Goal: Task Accomplishment & Management: Manage account settings

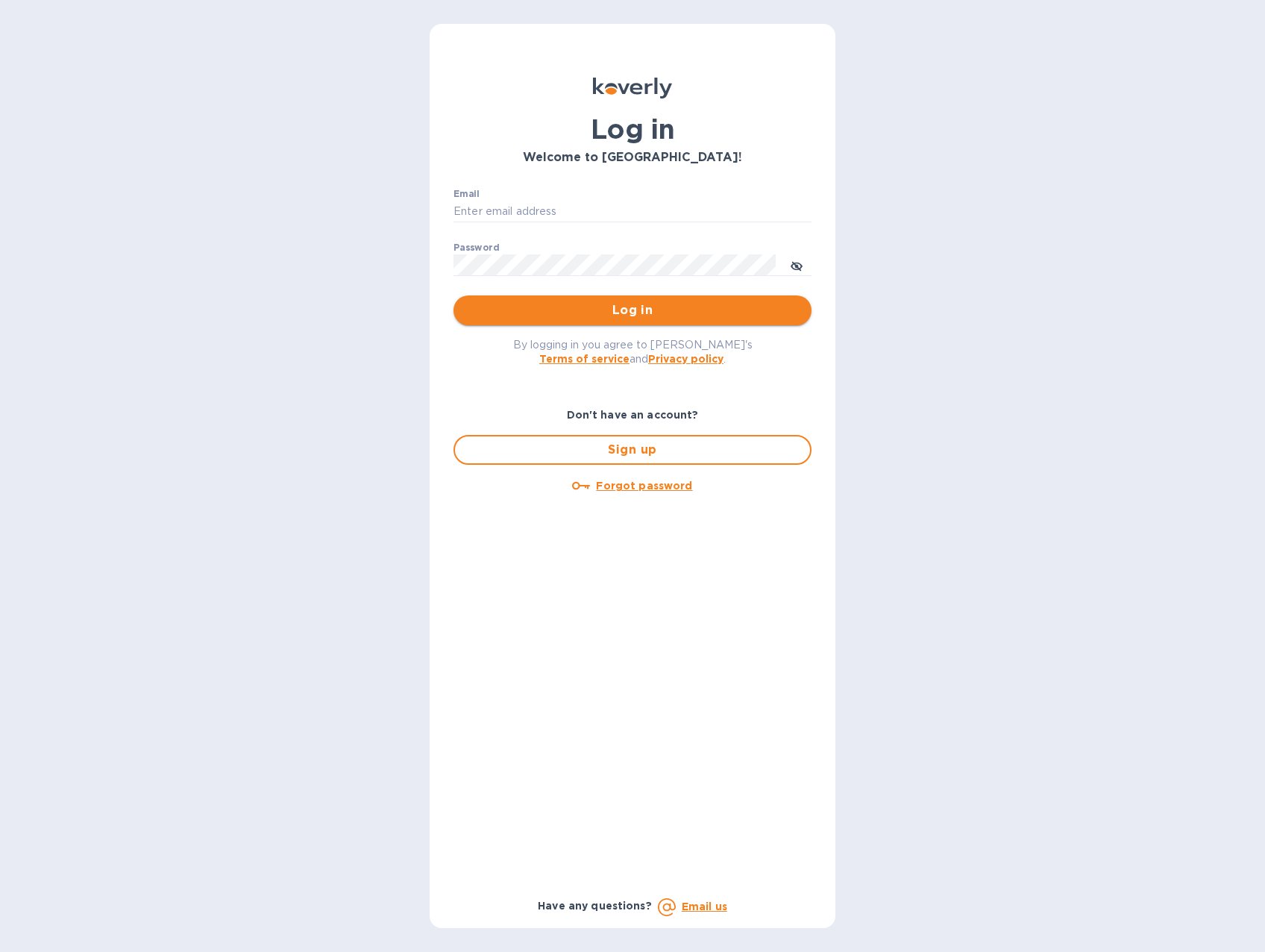
type input "bgaliquor@gmail.com"
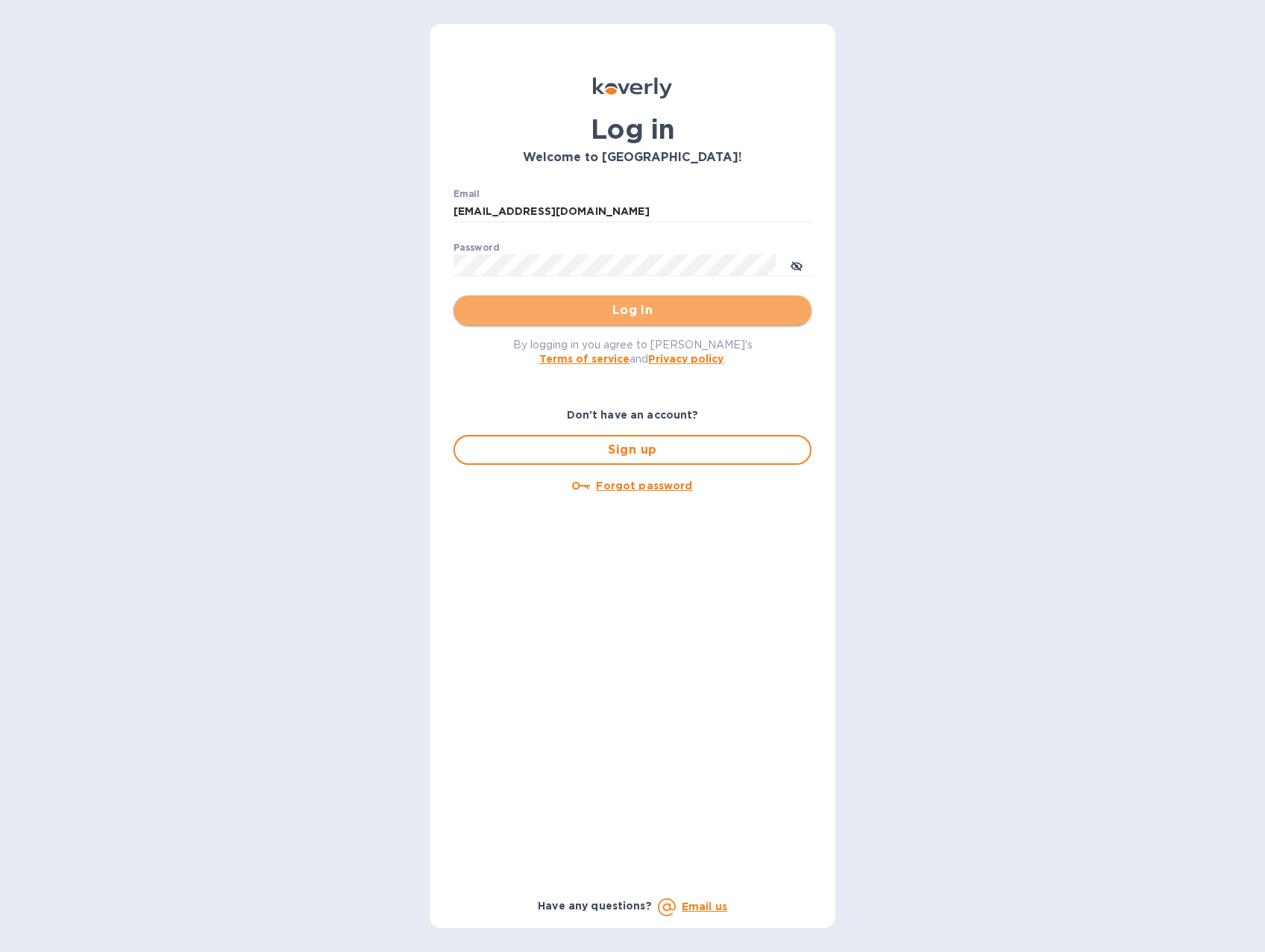
click at [640, 315] on span "Log in" at bounding box center [632, 311] width 334 height 18
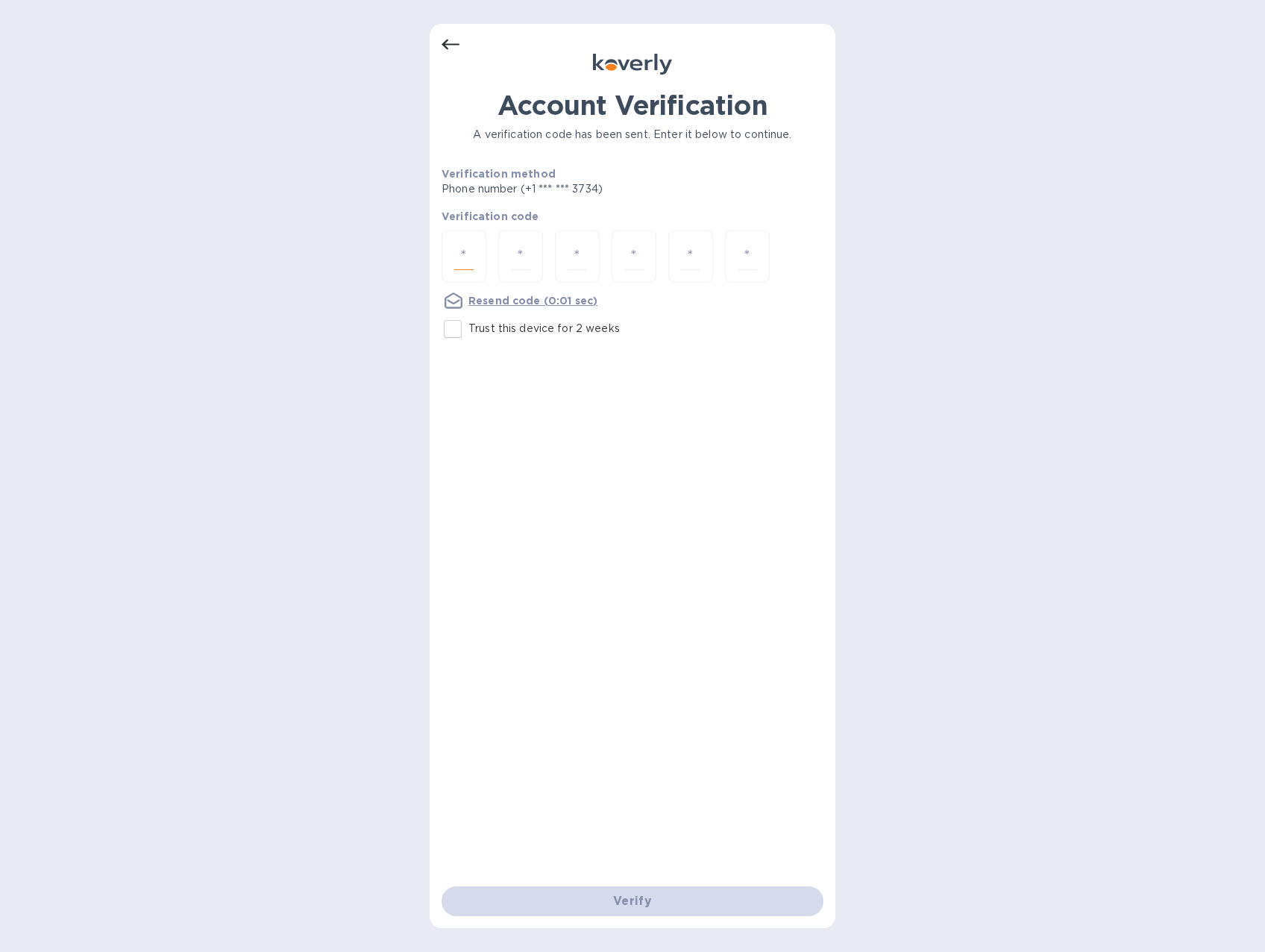
click at [470, 244] on input "number" at bounding box center [464, 256] width 19 height 27
type input "2"
type input "1"
type input "5"
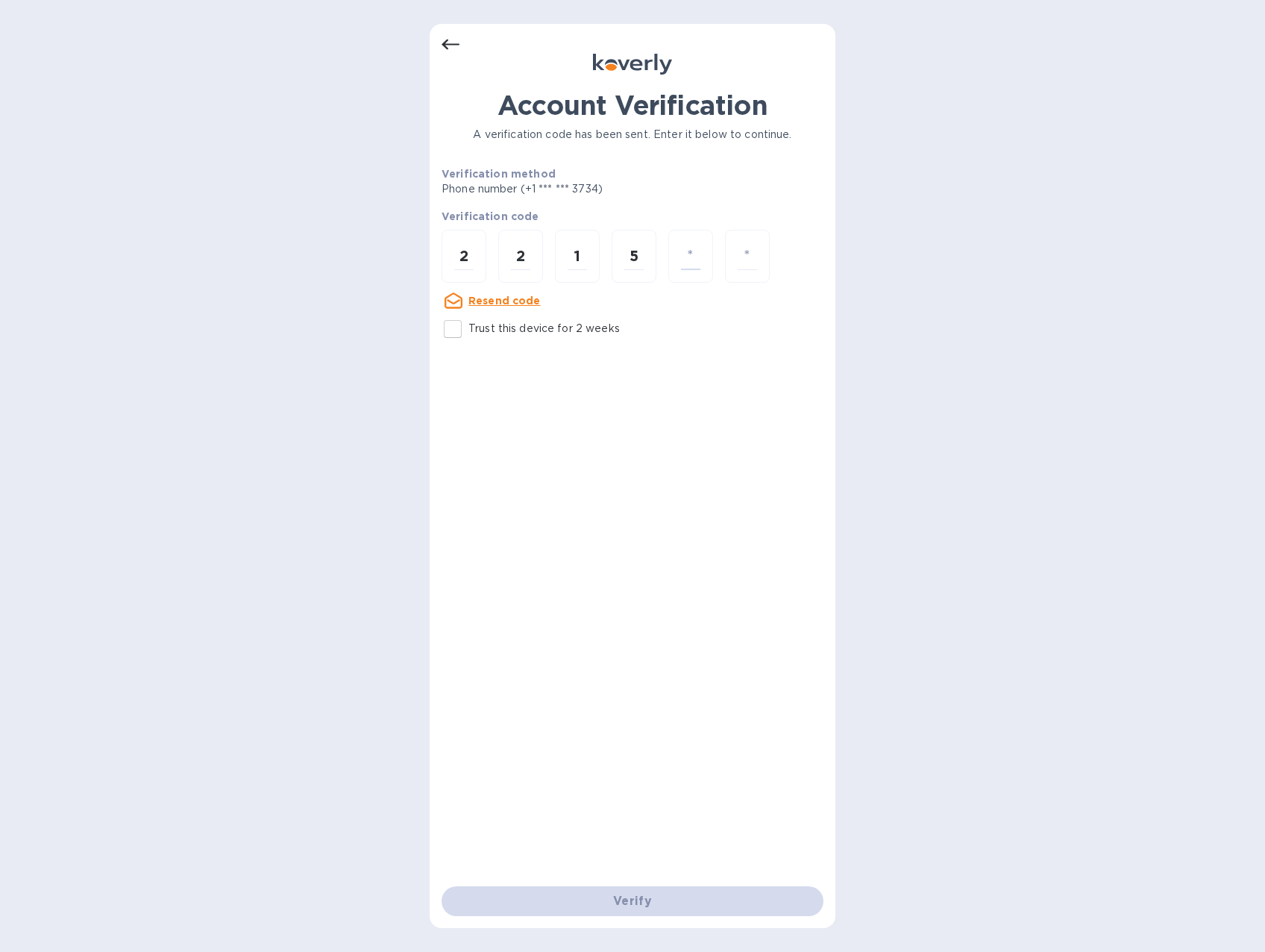
type input "7"
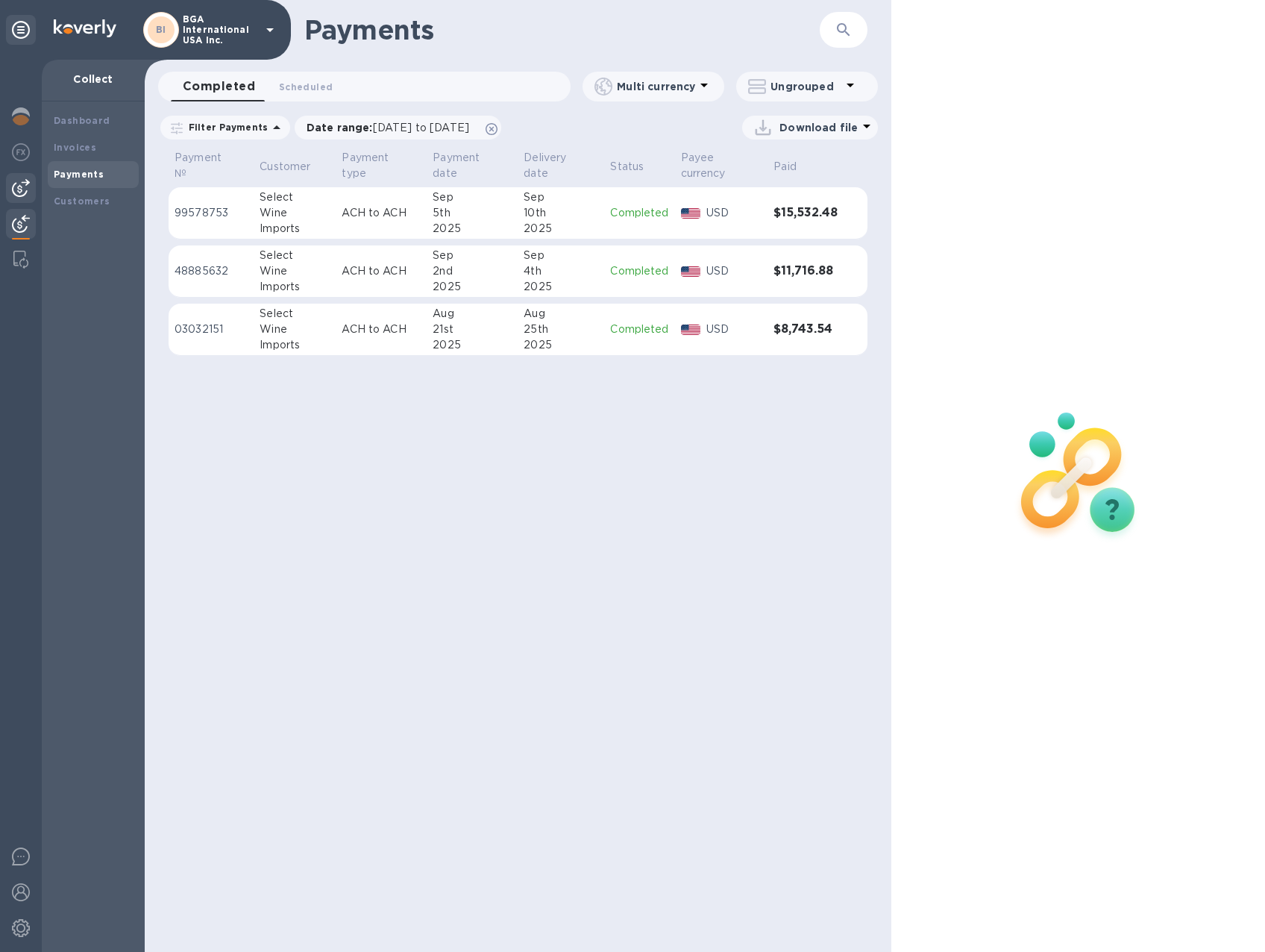
click at [12, 189] on img at bounding box center [21, 188] width 18 height 18
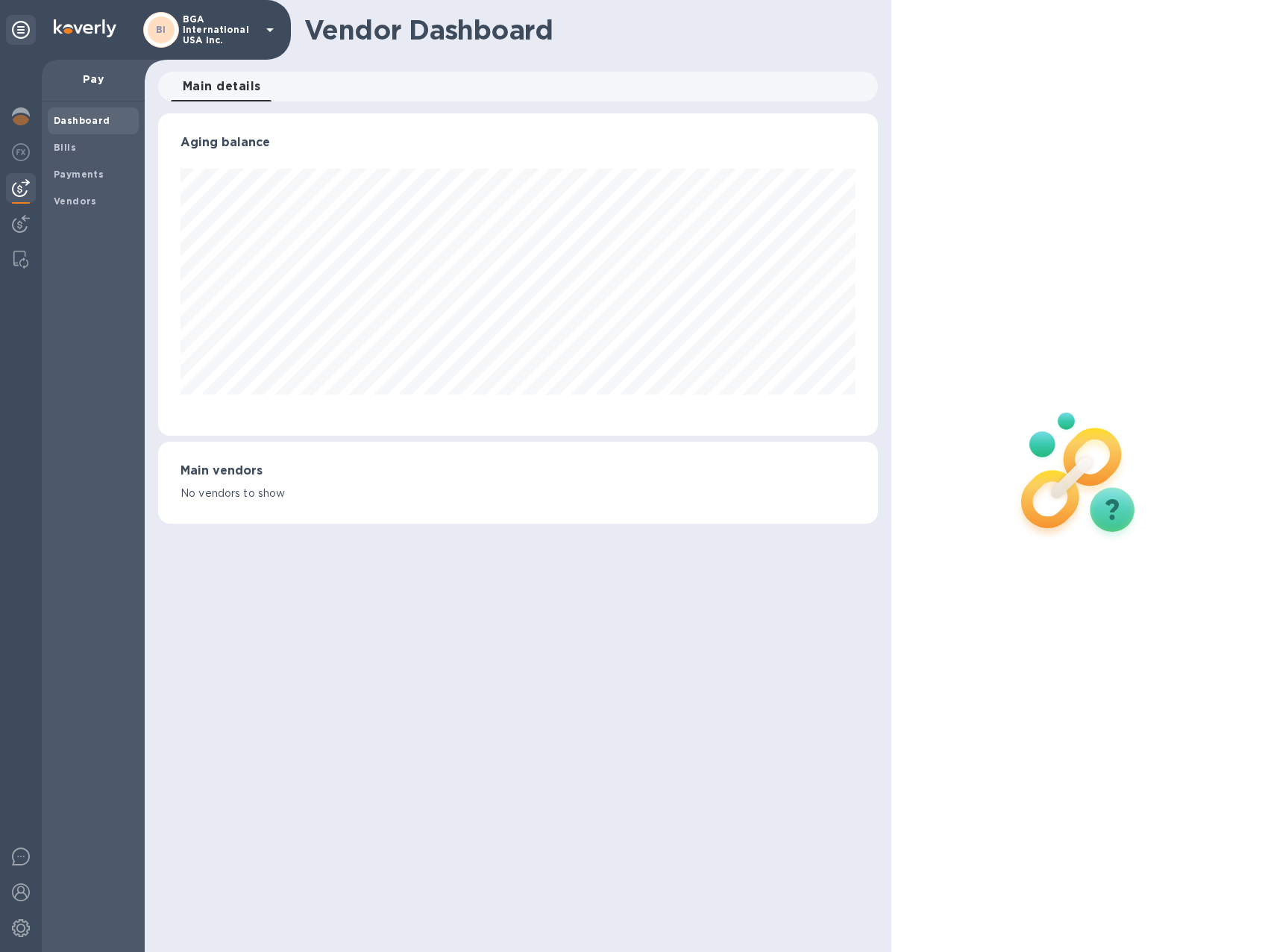
scroll to position [322, 720]
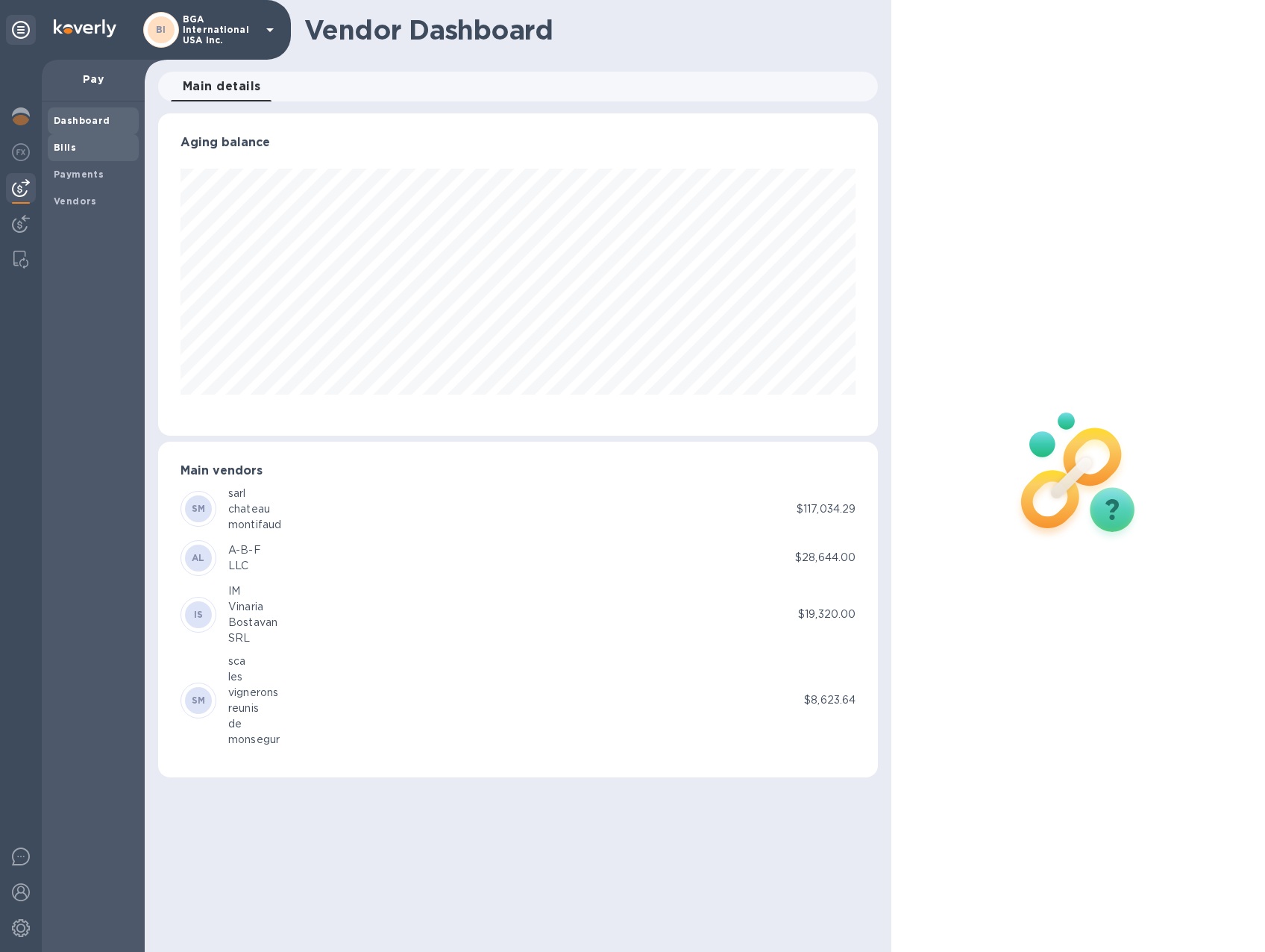
click at [63, 145] on b "Bills" at bounding box center [65, 148] width 23 height 11
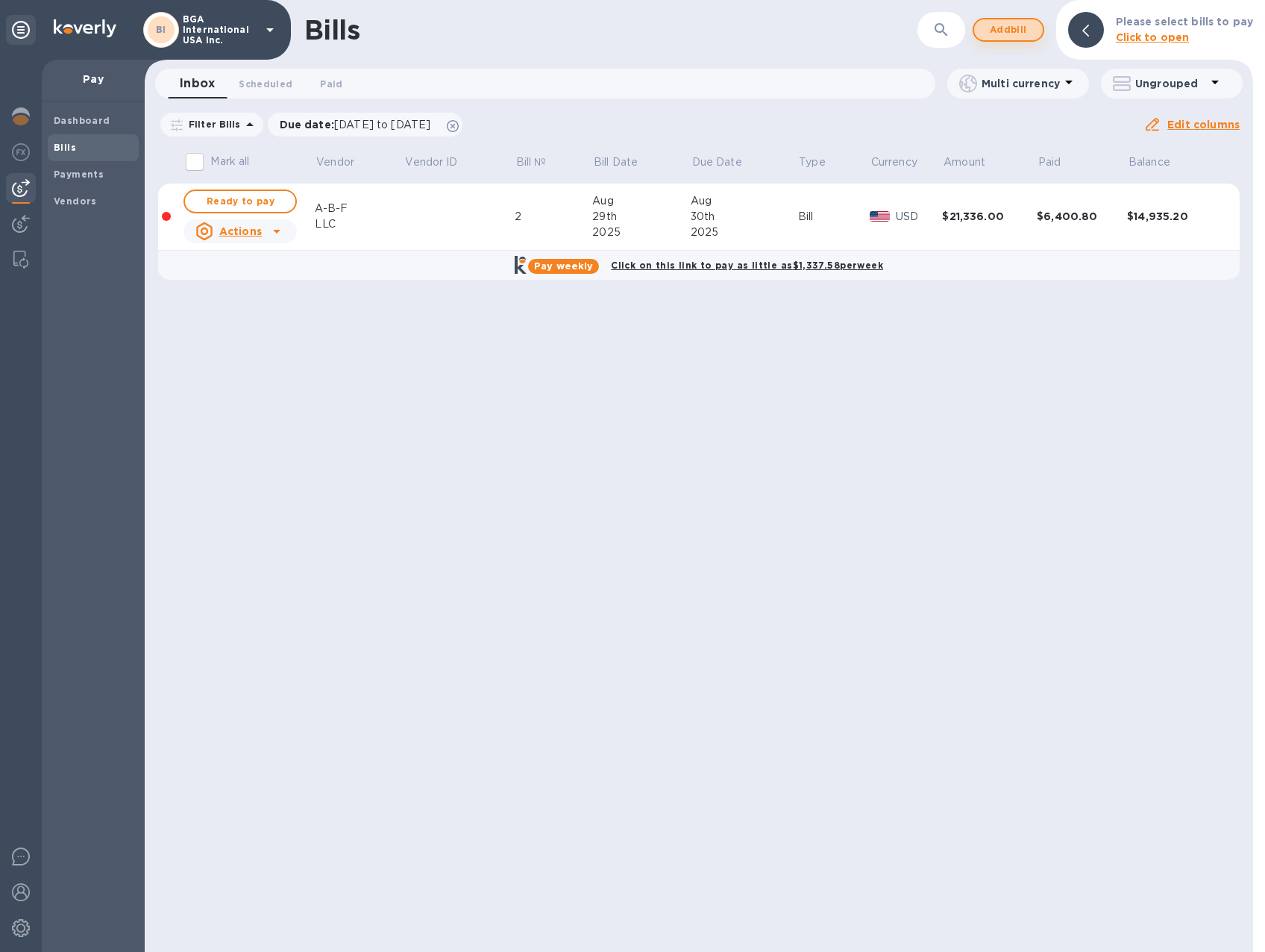
click at [1028, 32] on span "Add bill" at bounding box center [1008, 30] width 44 height 18
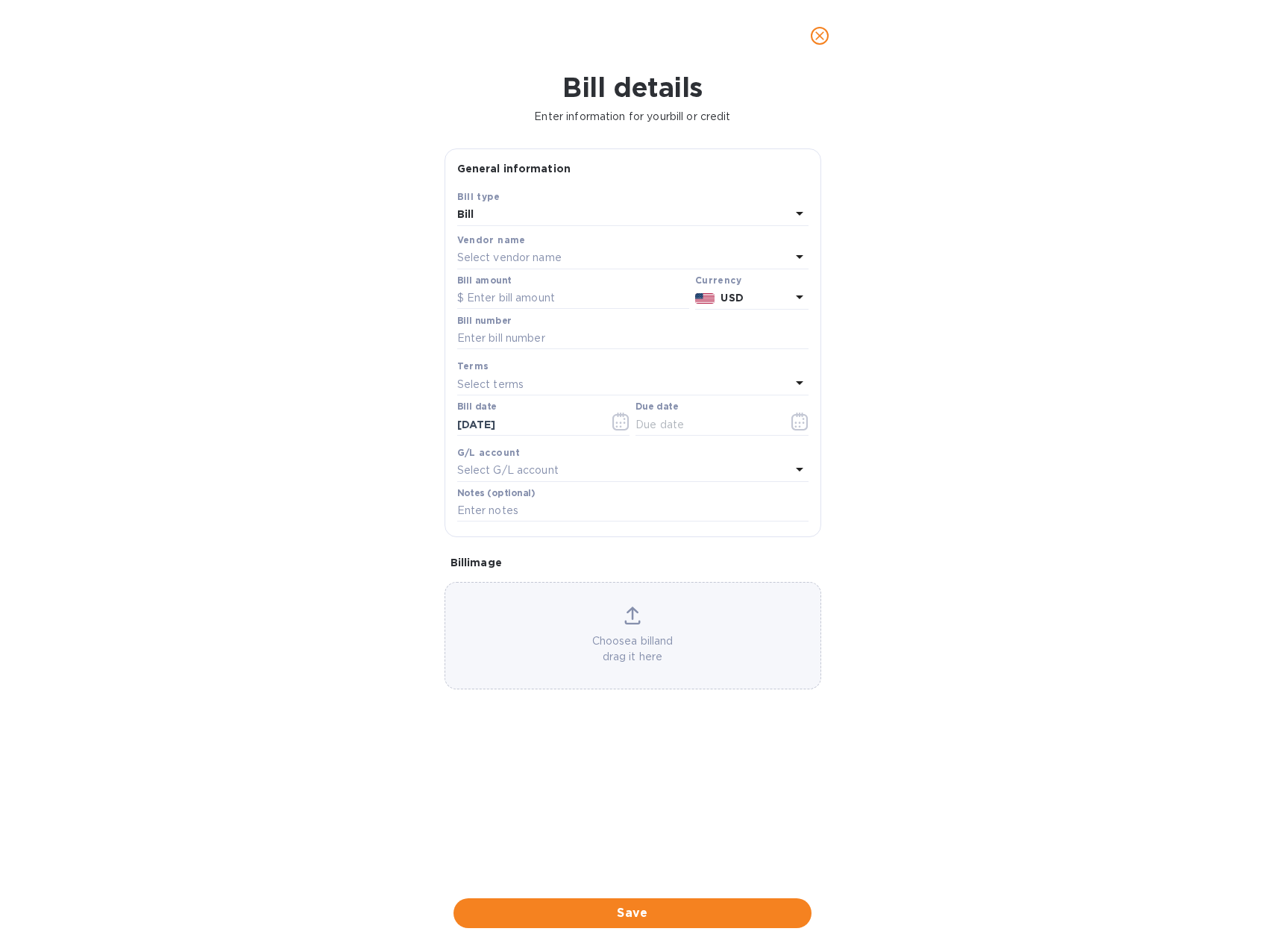
click at [531, 248] on div "Select vendor name" at bounding box center [624, 258] width 333 height 21
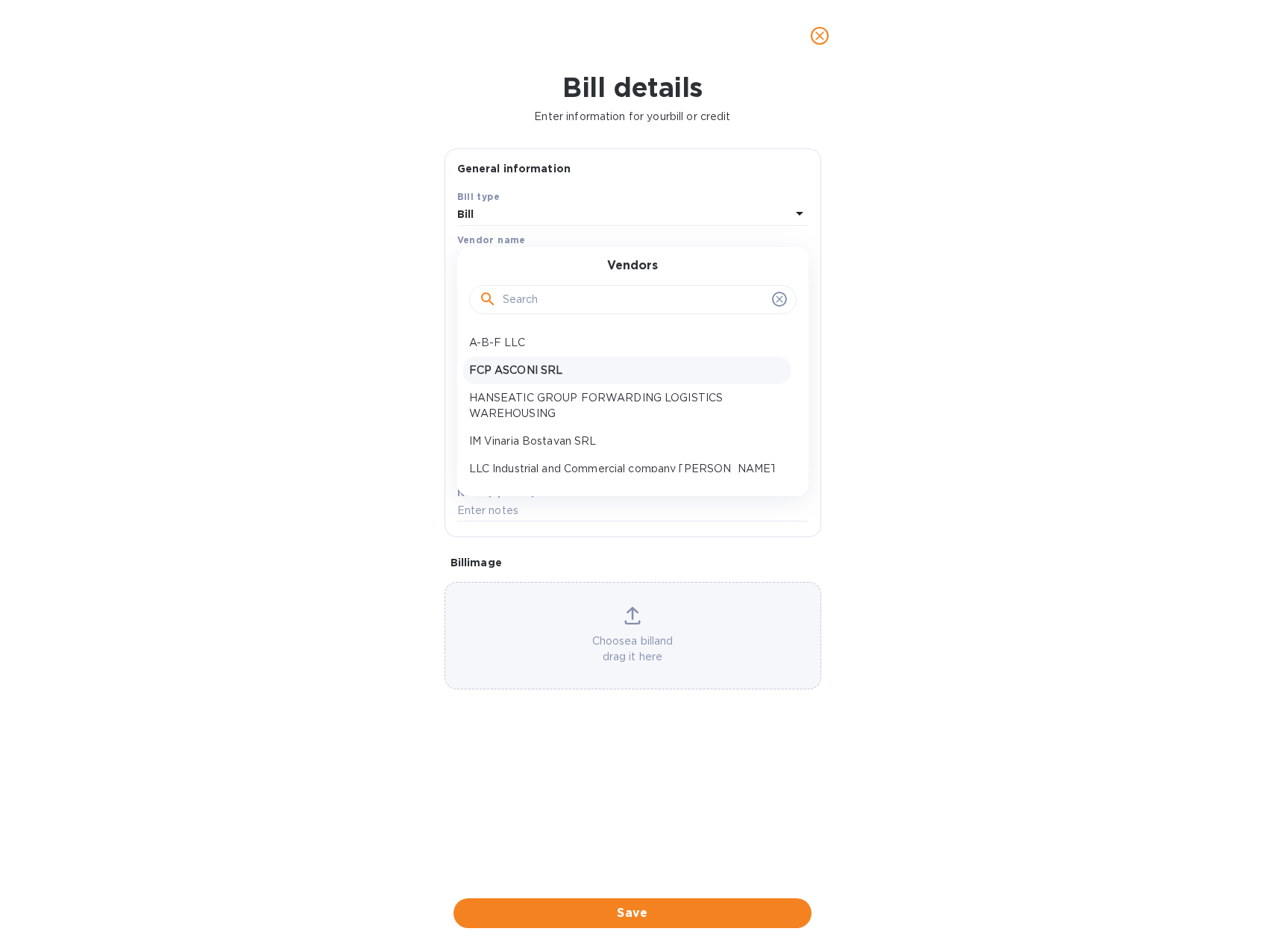
click at [522, 365] on p "FCP ASCONI SRL" at bounding box center [627, 370] width 315 height 15
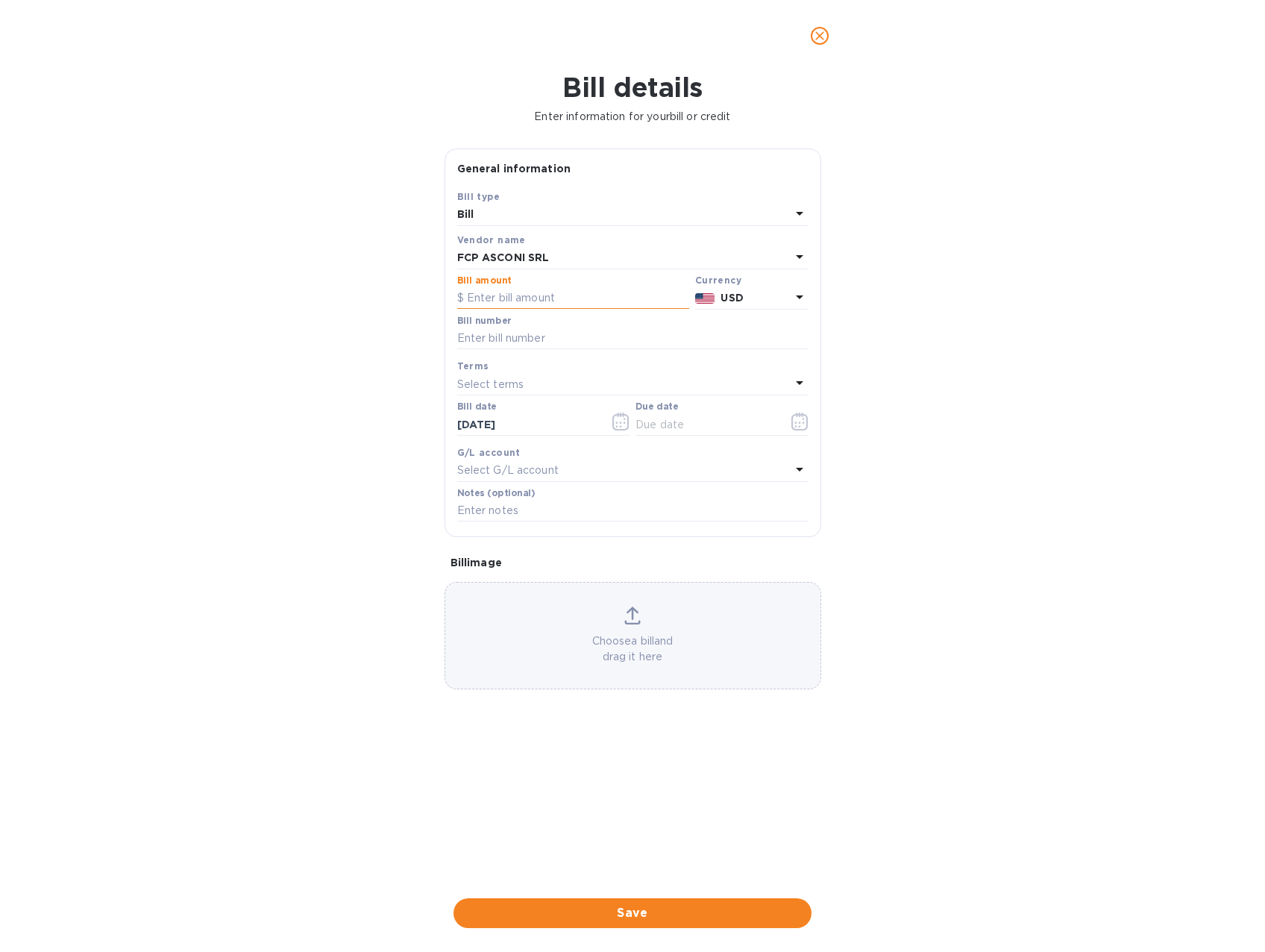
click at [518, 289] on input "text" at bounding box center [574, 299] width 232 height 23
type input "17,782.56"
click at [628, 345] on input "text" at bounding box center [632, 339] width 351 height 23
type input "299/2025-1"
click at [709, 915] on span "Save" at bounding box center [632, 913] width 334 height 18
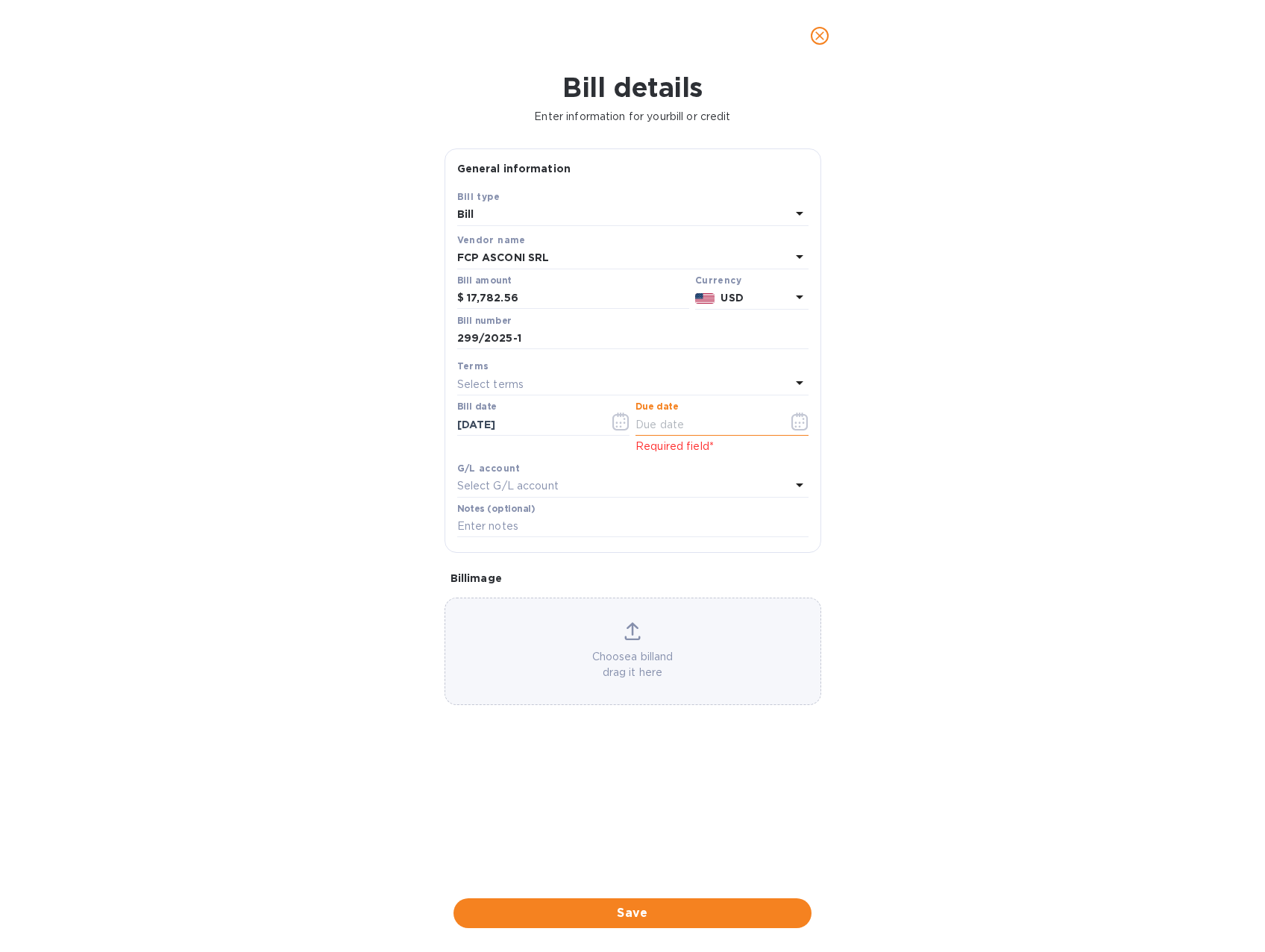
click at [706, 426] on input "text" at bounding box center [706, 424] width 141 height 23
click at [689, 371] on div "Terms" at bounding box center [632, 365] width 351 height 15
click at [800, 386] on icon at bounding box center [799, 382] width 18 height 18
click at [528, 579] on p "prepayment" at bounding box center [627, 579] width 315 height 15
type input "[DATE]"
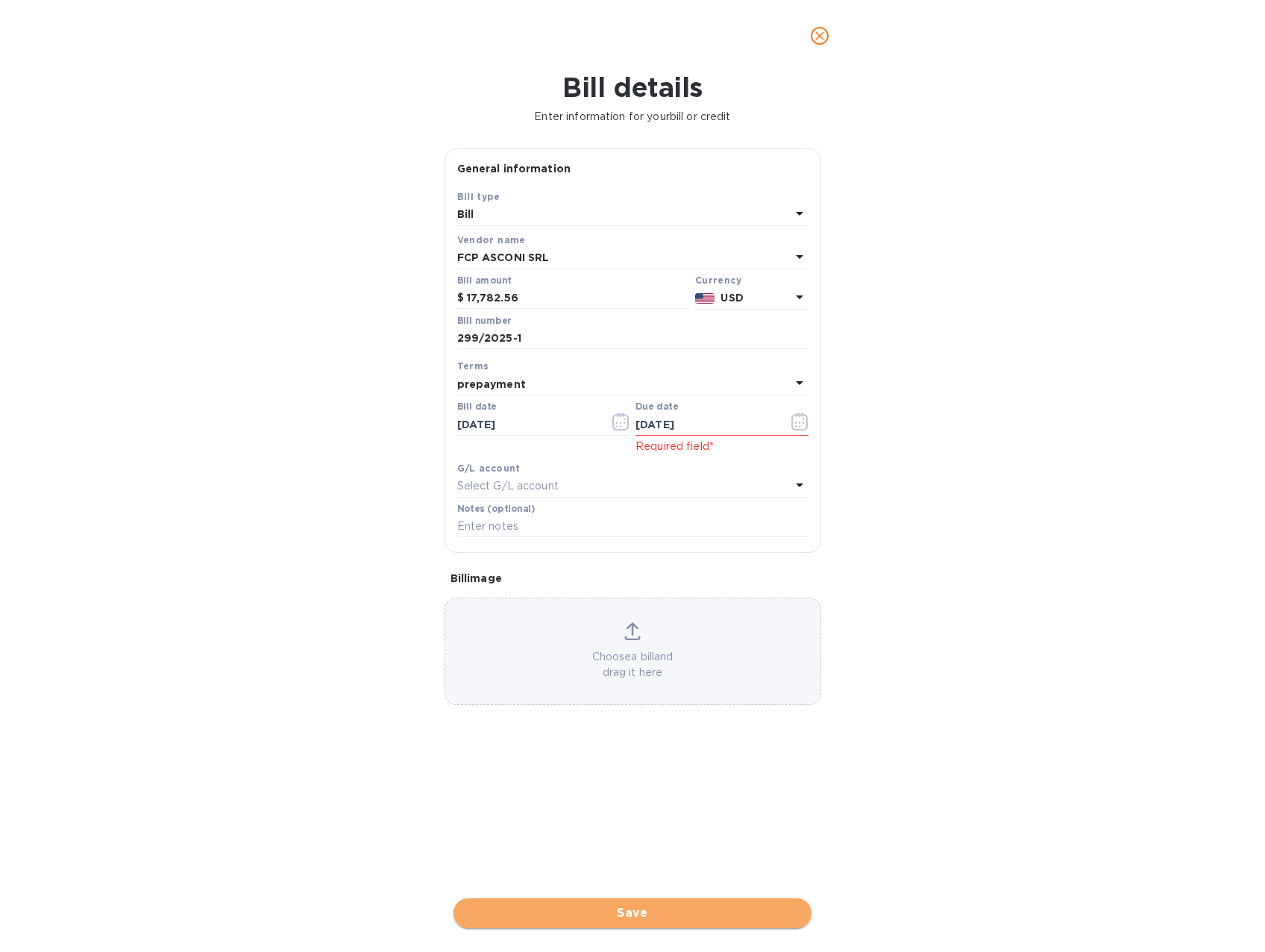
click at [641, 908] on span "Save" at bounding box center [632, 913] width 334 height 18
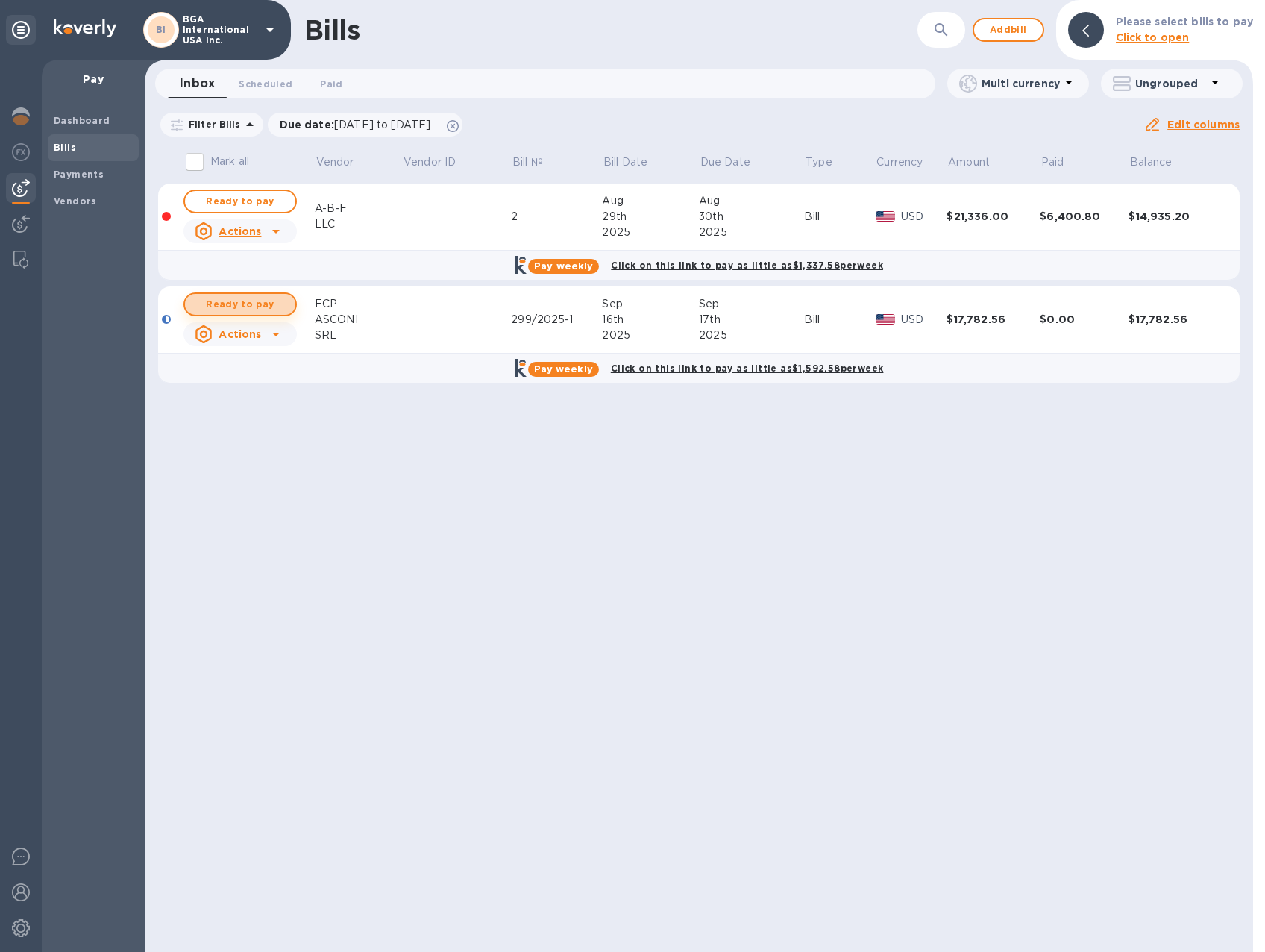
click at [245, 305] on span "Ready to pay" at bounding box center [240, 304] width 86 height 18
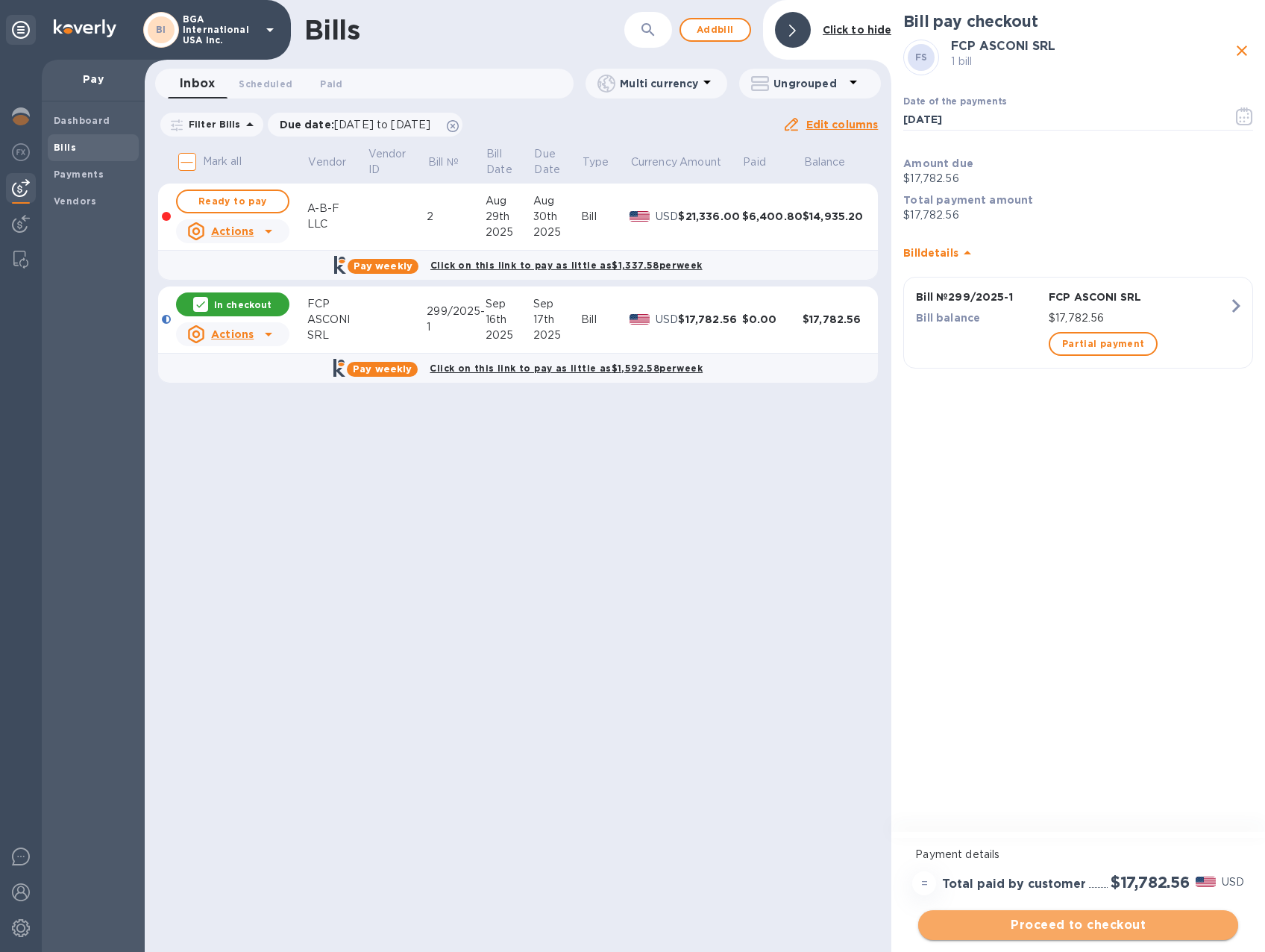
click at [1135, 921] on span "Proceed to checkout" at bounding box center [1078, 925] width 296 height 18
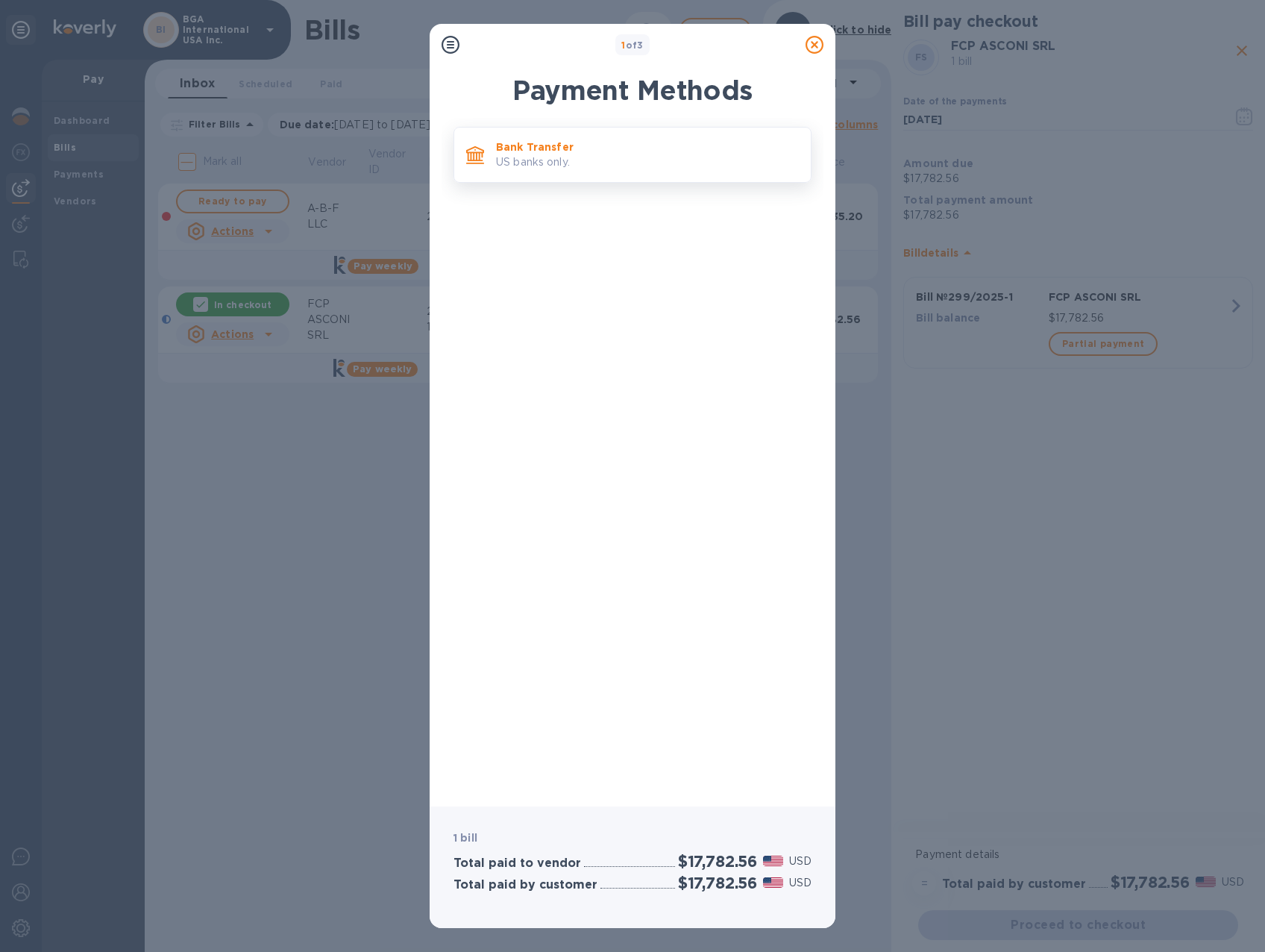
click at [574, 168] on p "US banks only." at bounding box center [647, 161] width 303 height 15
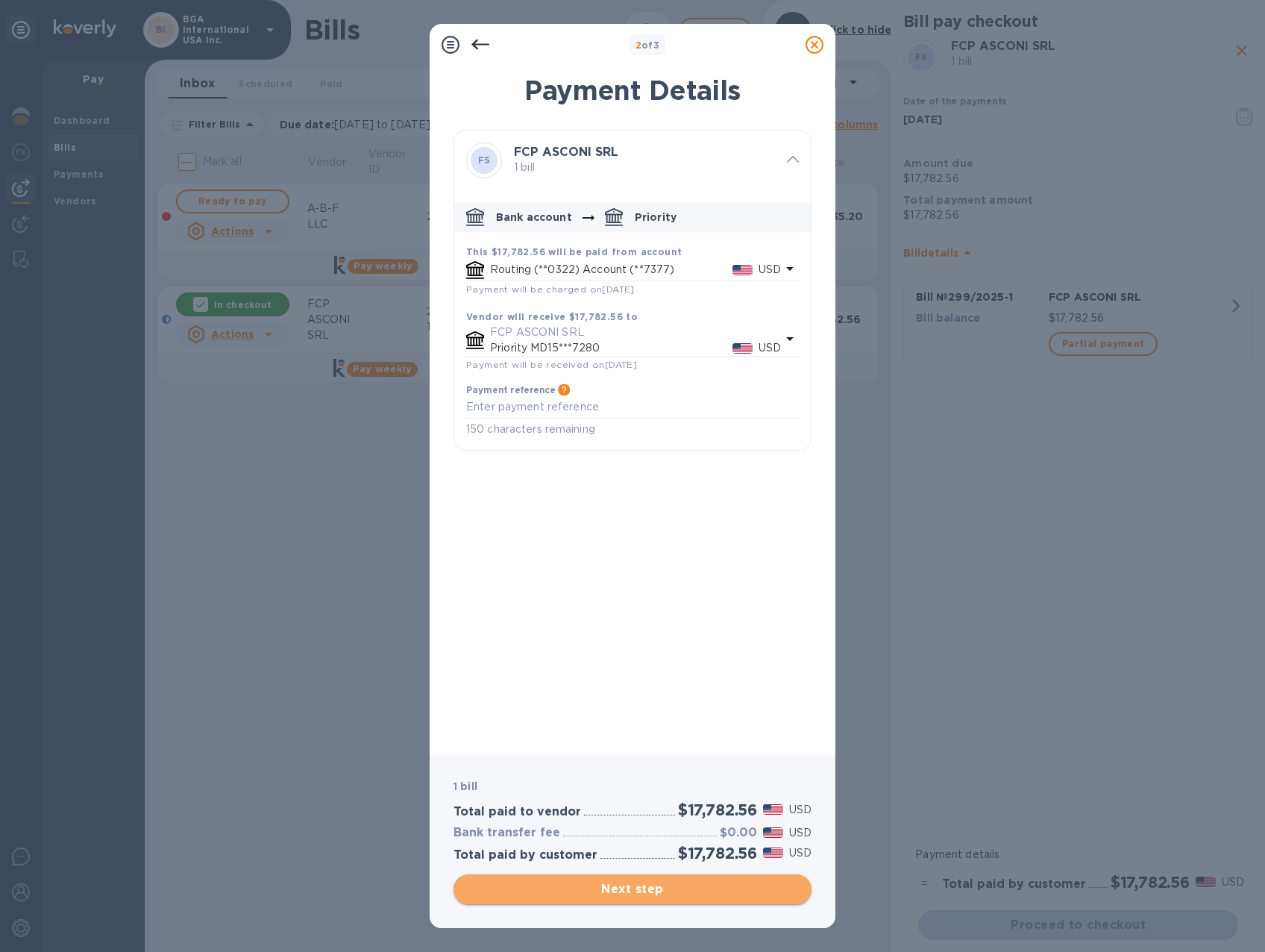
click at [652, 889] on span "Next step" at bounding box center [632, 889] width 334 height 18
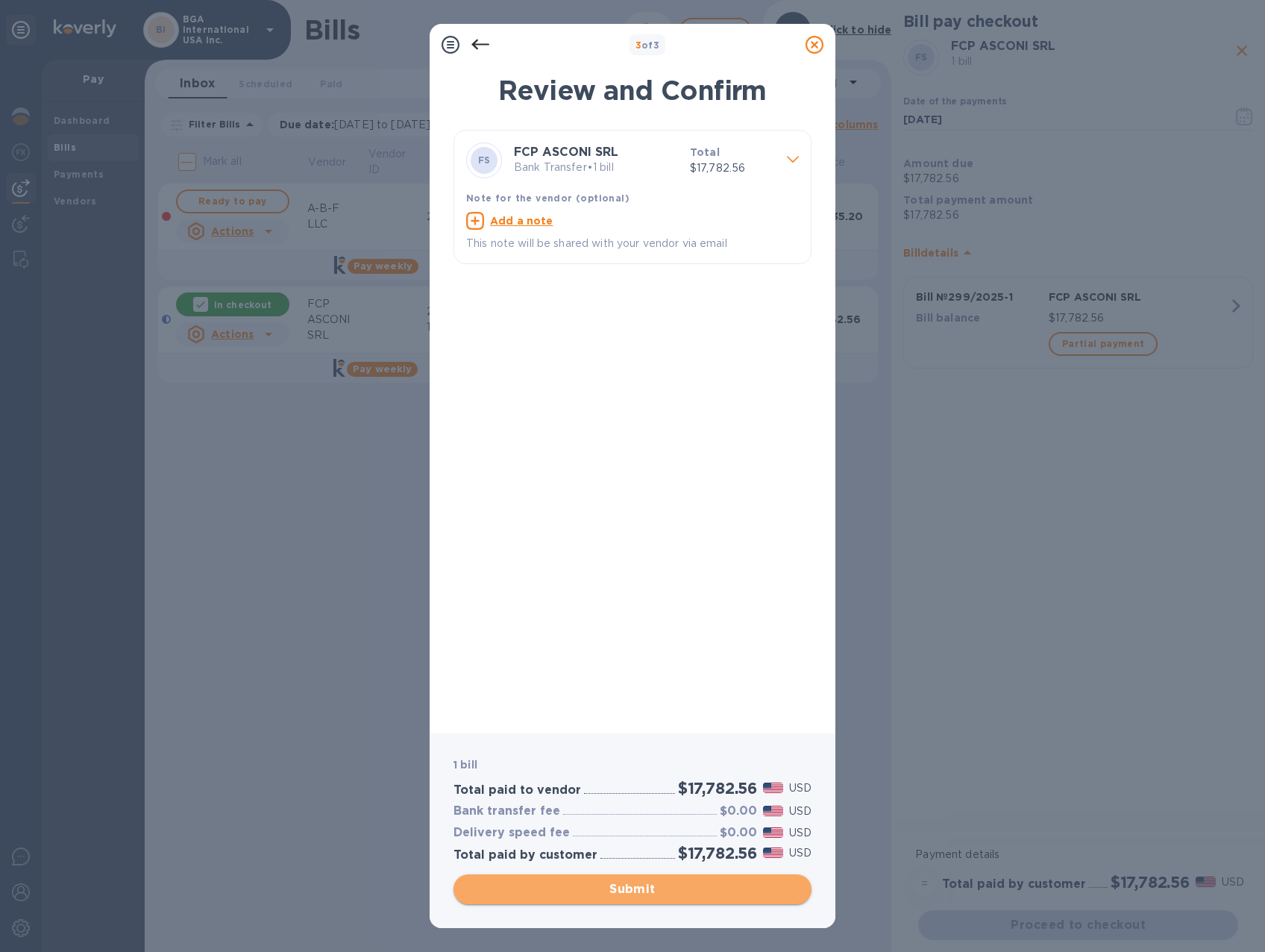
click at [695, 879] on button "Submit" at bounding box center [632, 889] width 358 height 30
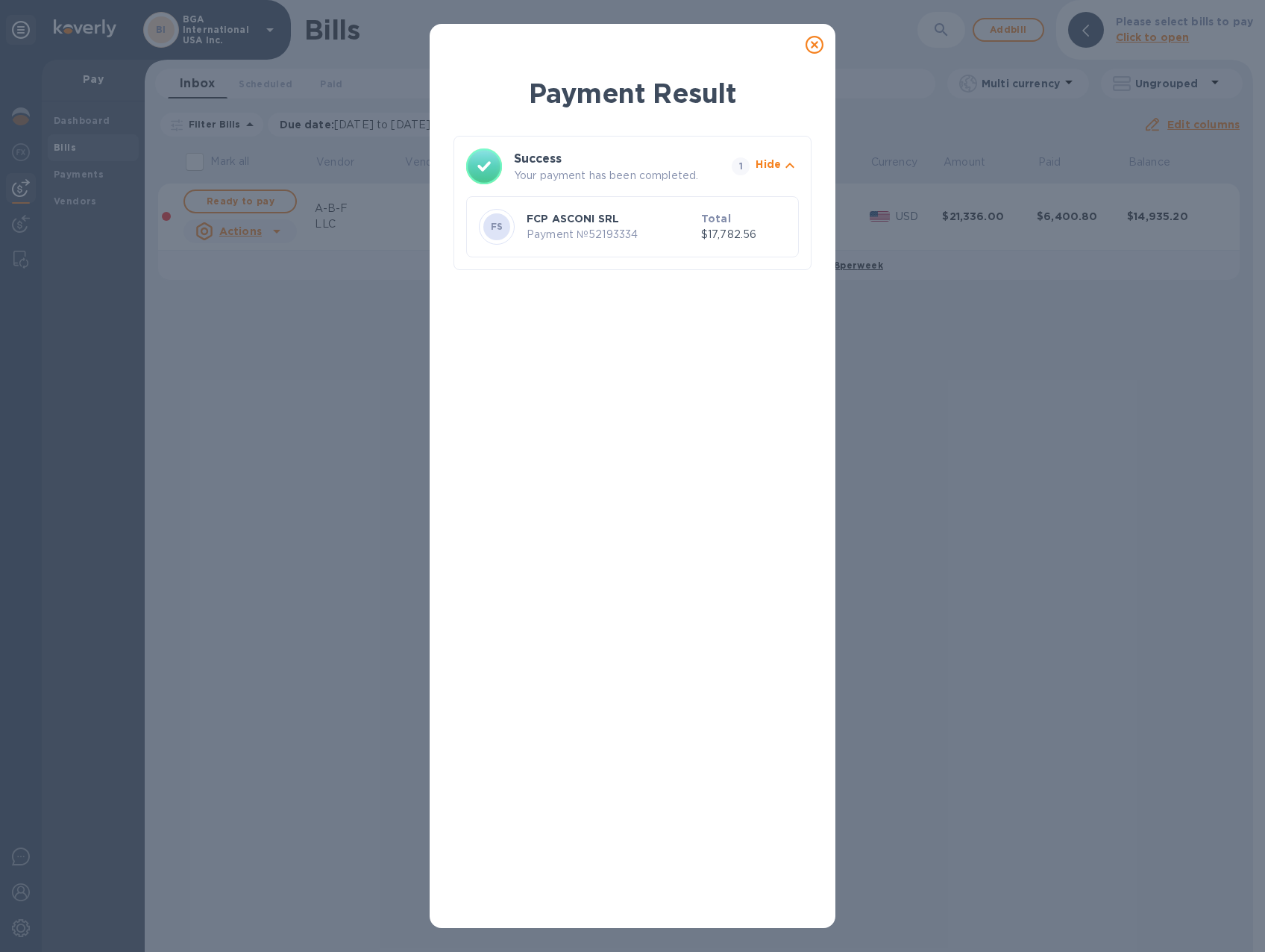
click at [813, 43] on icon at bounding box center [815, 44] width 18 height 18
